Goal: Transaction & Acquisition: Purchase product/service

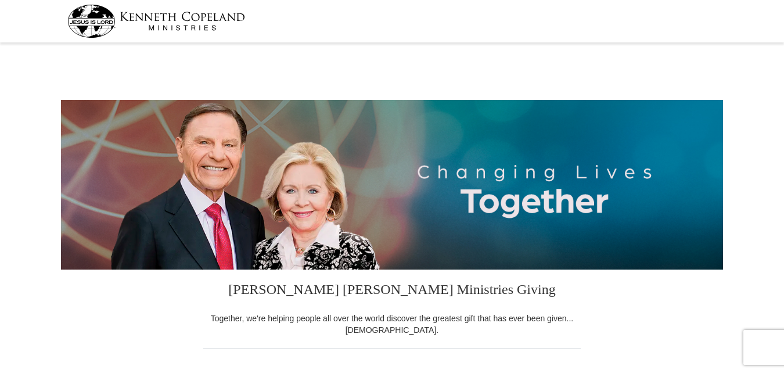
select select "OH"
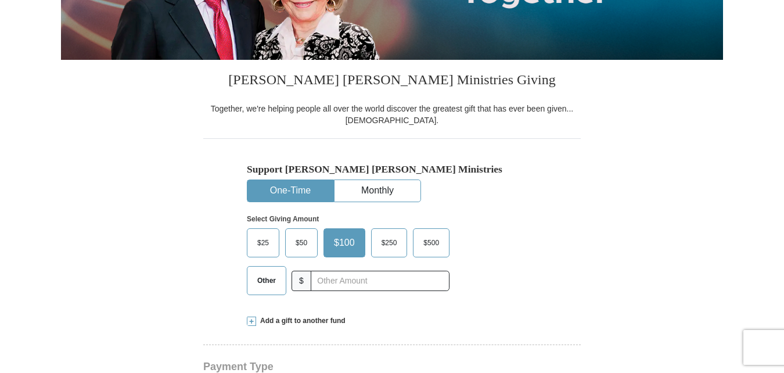
scroll to position [232, 0]
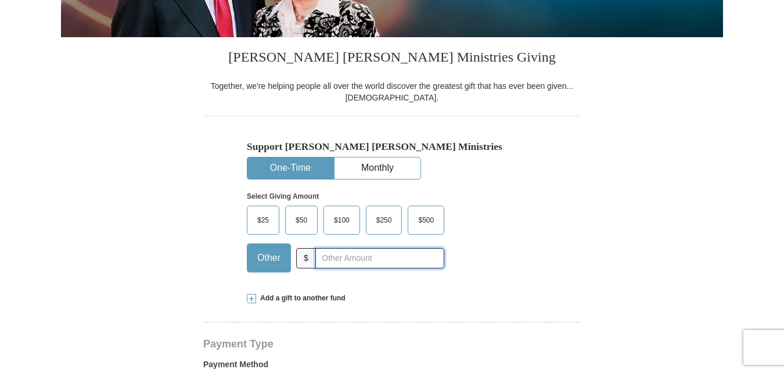
drag, startPoint x: 316, startPoint y: 261, endPoint x: 325, endPoint y: 259, distance: 8.9
click at [316, 260] on input "text" at bounding box center [379, 258] width 129 height 20
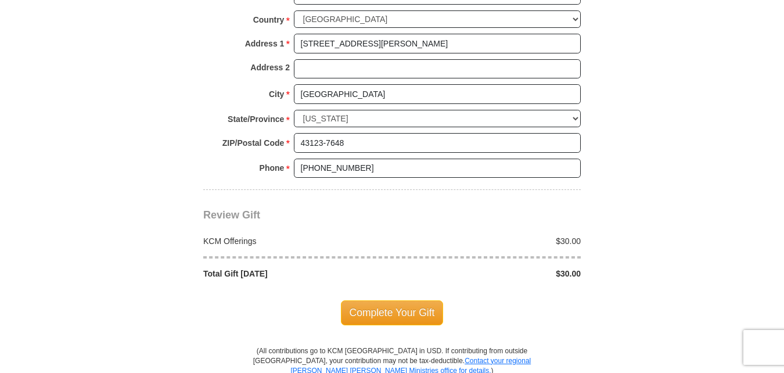
scroll to position [929, 0]
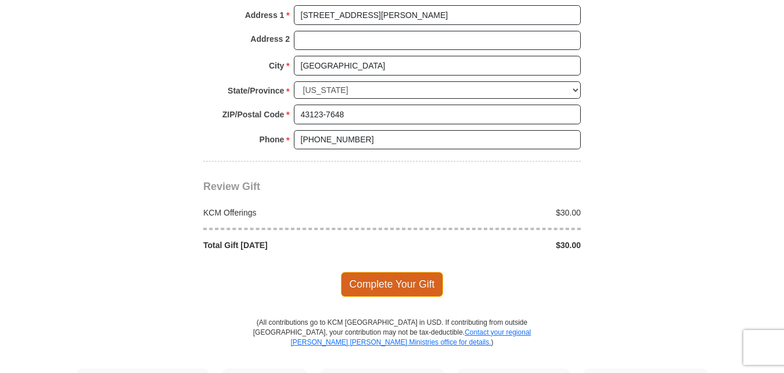
type input "30.00"
click at [393, 287] on span "Complete Your Gift" at bounding box center [392, 284] width 103 height 24
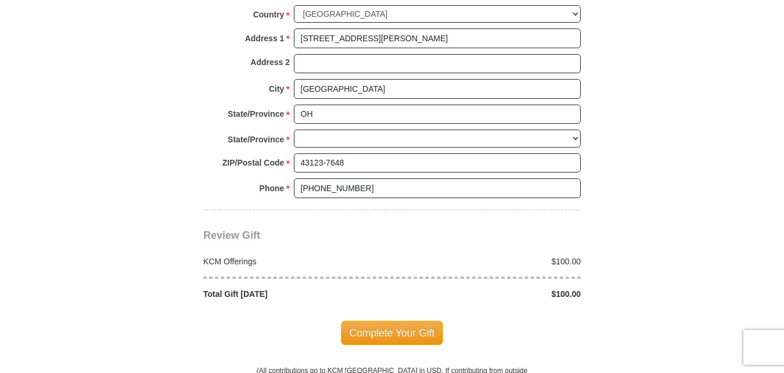
scroll to position [906, 0]
select select "OH"
